Goal: Task Accomplishment & Management: Manage account settings

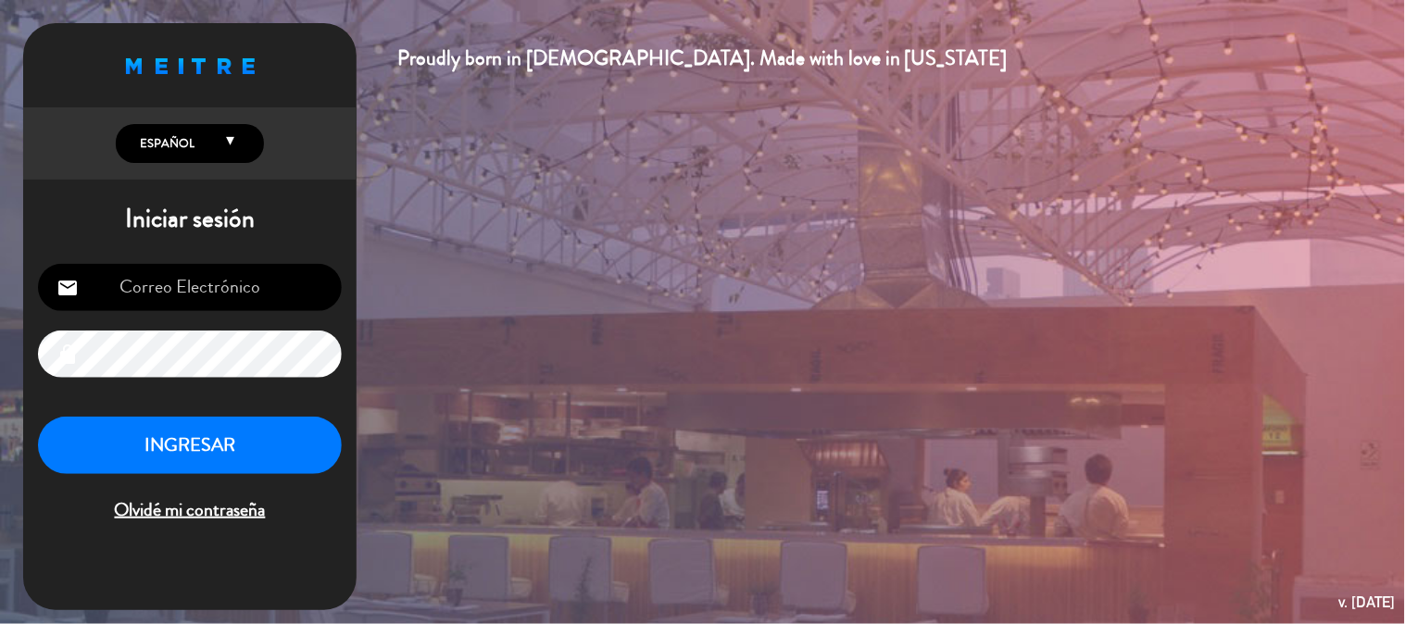
type input "[EMAIL_ADDRESS][DOMAIN_NAME]"
click at [236, 438] on button "INGRESAR" at bounding box center [190, 446] width 304 height 58
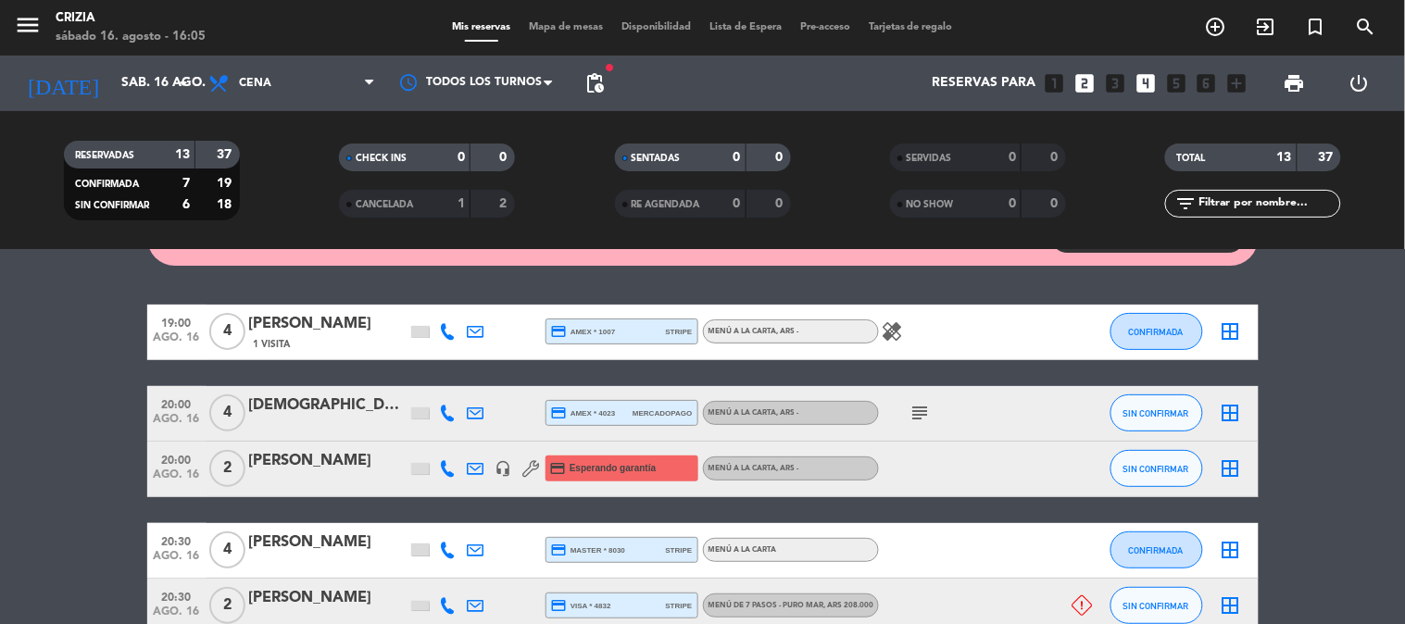
scroll to position [411, 0]
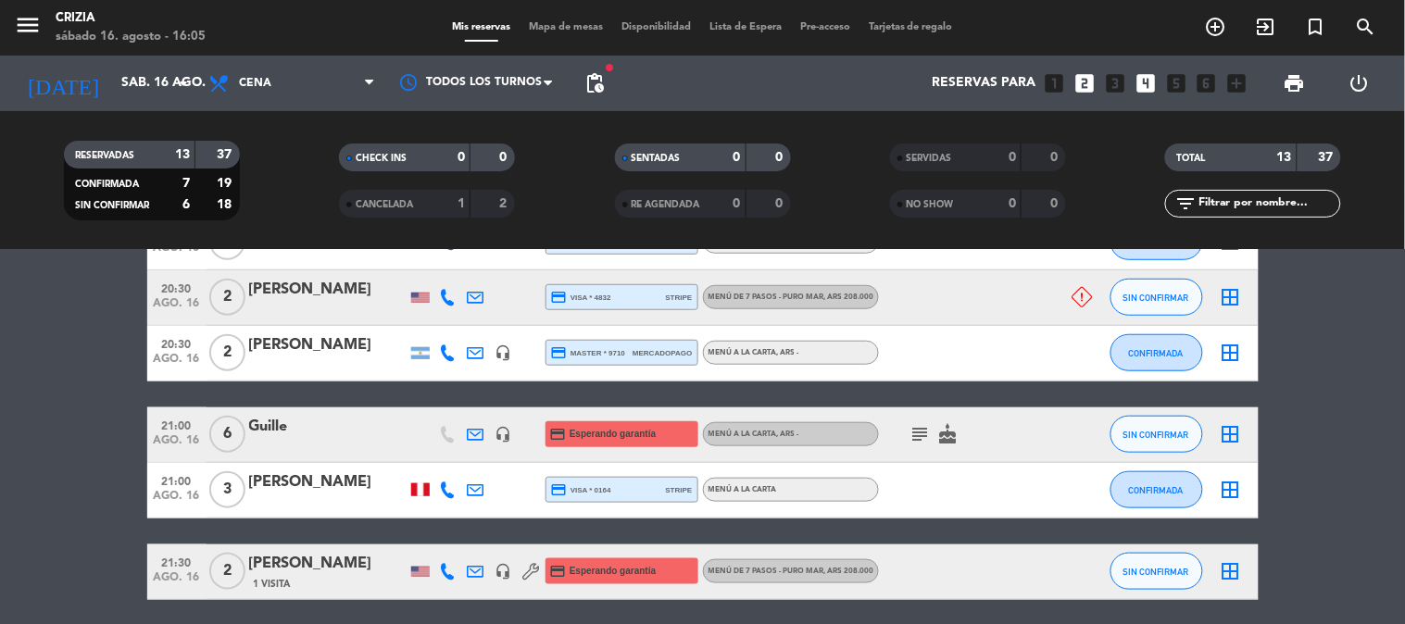
click at [1088, 300] on icon at bounding box center [1083, 297] width 20 height 20
click at [21, 334] on bookings-row "19:00 ago. 16 4 [PERSON_NAME] 1 Visita credit_card amex * 1007 stripe MENÚ A LA…" at bounding box center [702, 422] width 1405 height 852
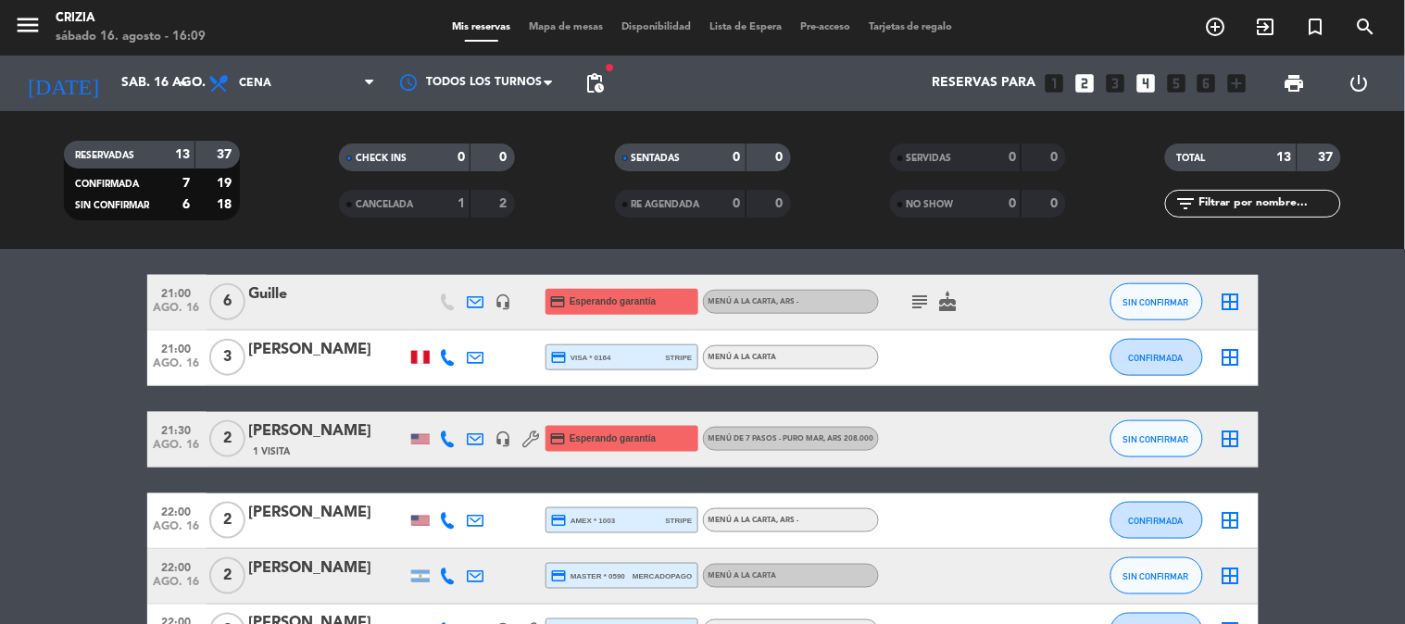
scroll to position [514, 0]
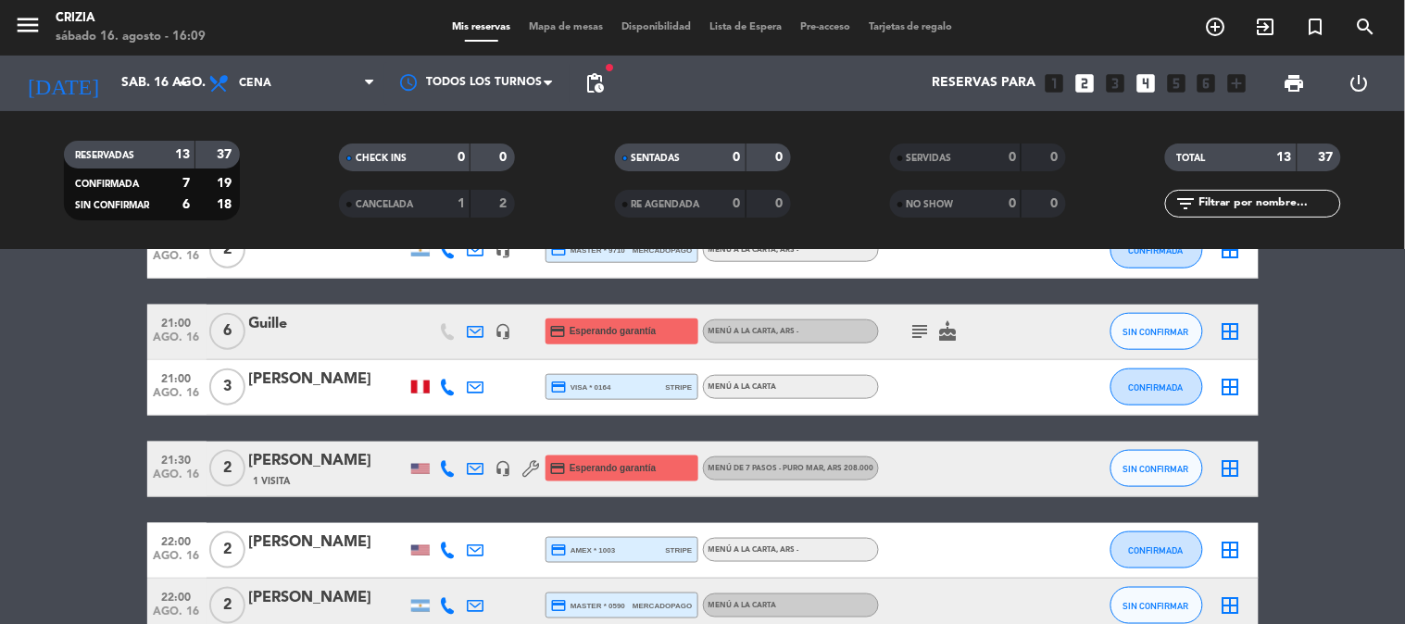
click at [920, 327] on icon "subject" at bounding box center [921, 332] width 22 height 22
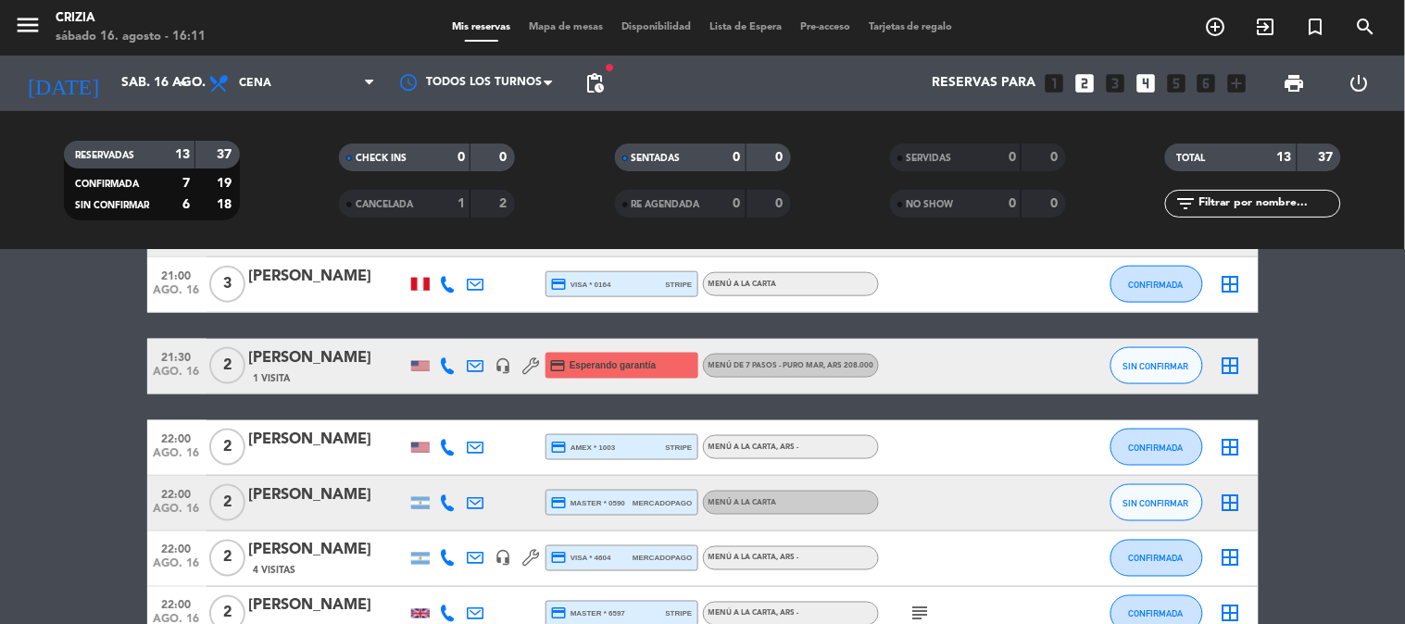
scroll to position [727, 0]
